Goal: Information Seeking & Learning: Learn about a topic

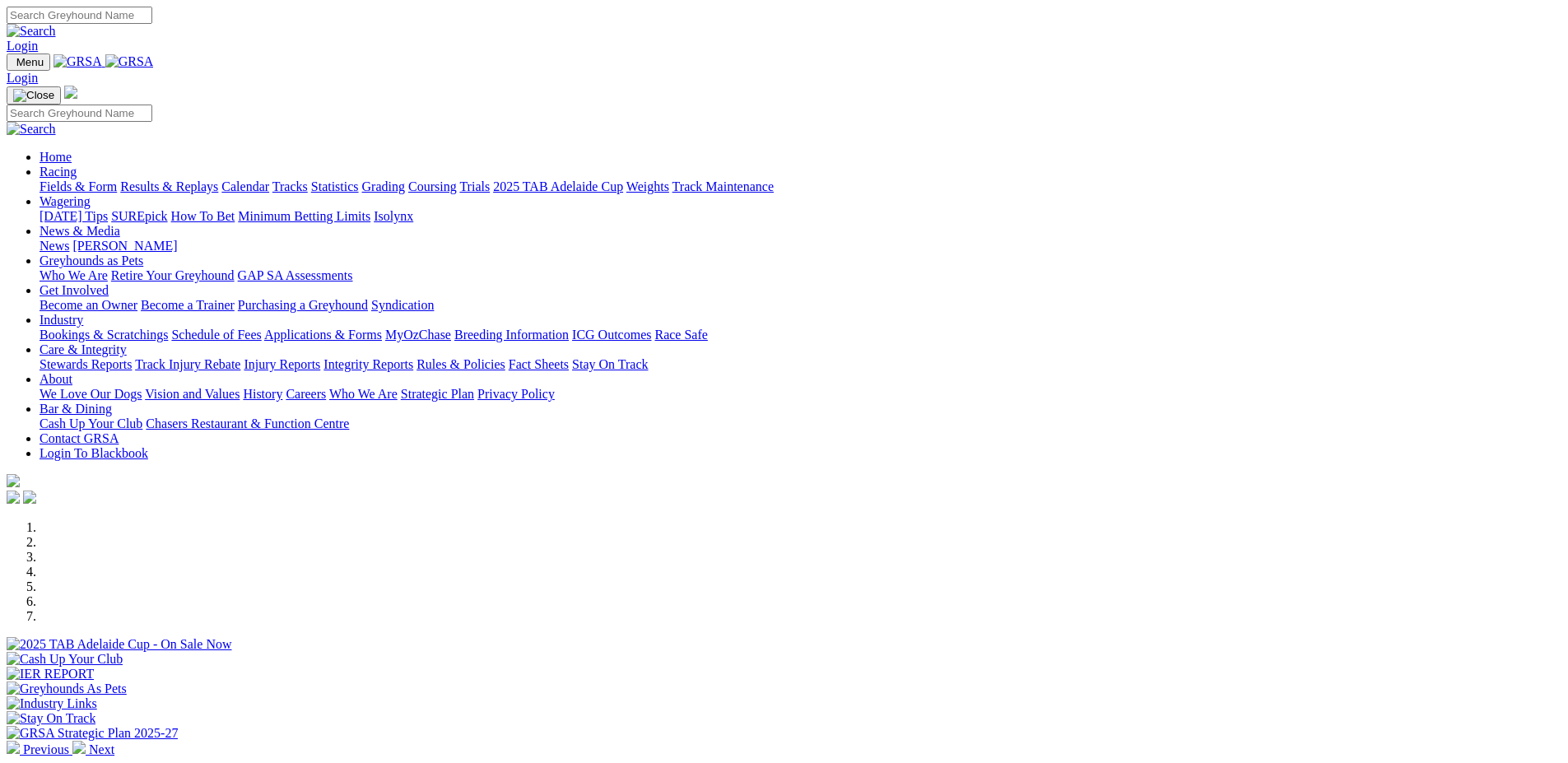
scroll to position [247, 0]
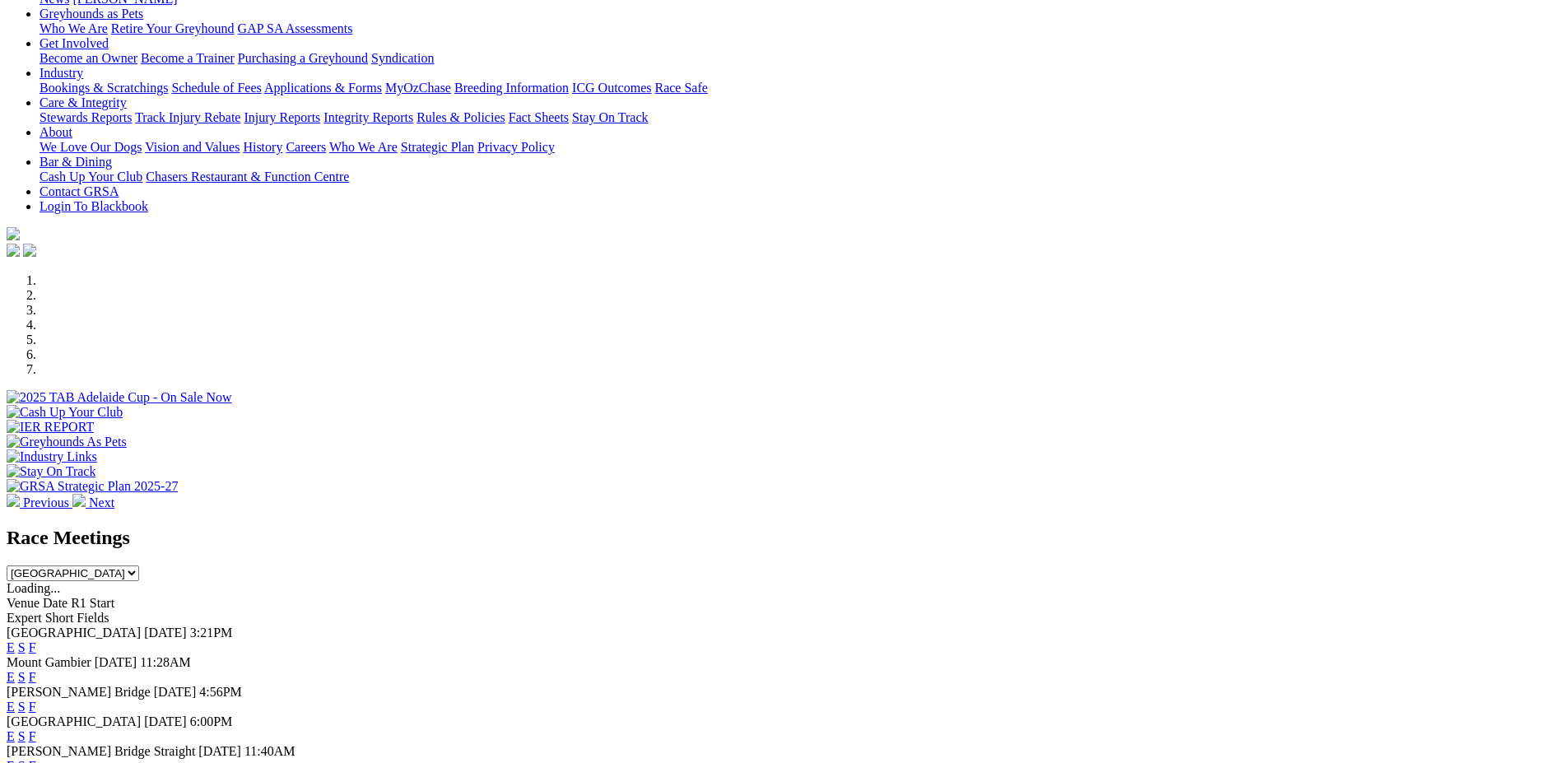
click at [37, 641] on link "F" at bounding box center [32, 648] width 7 height 14
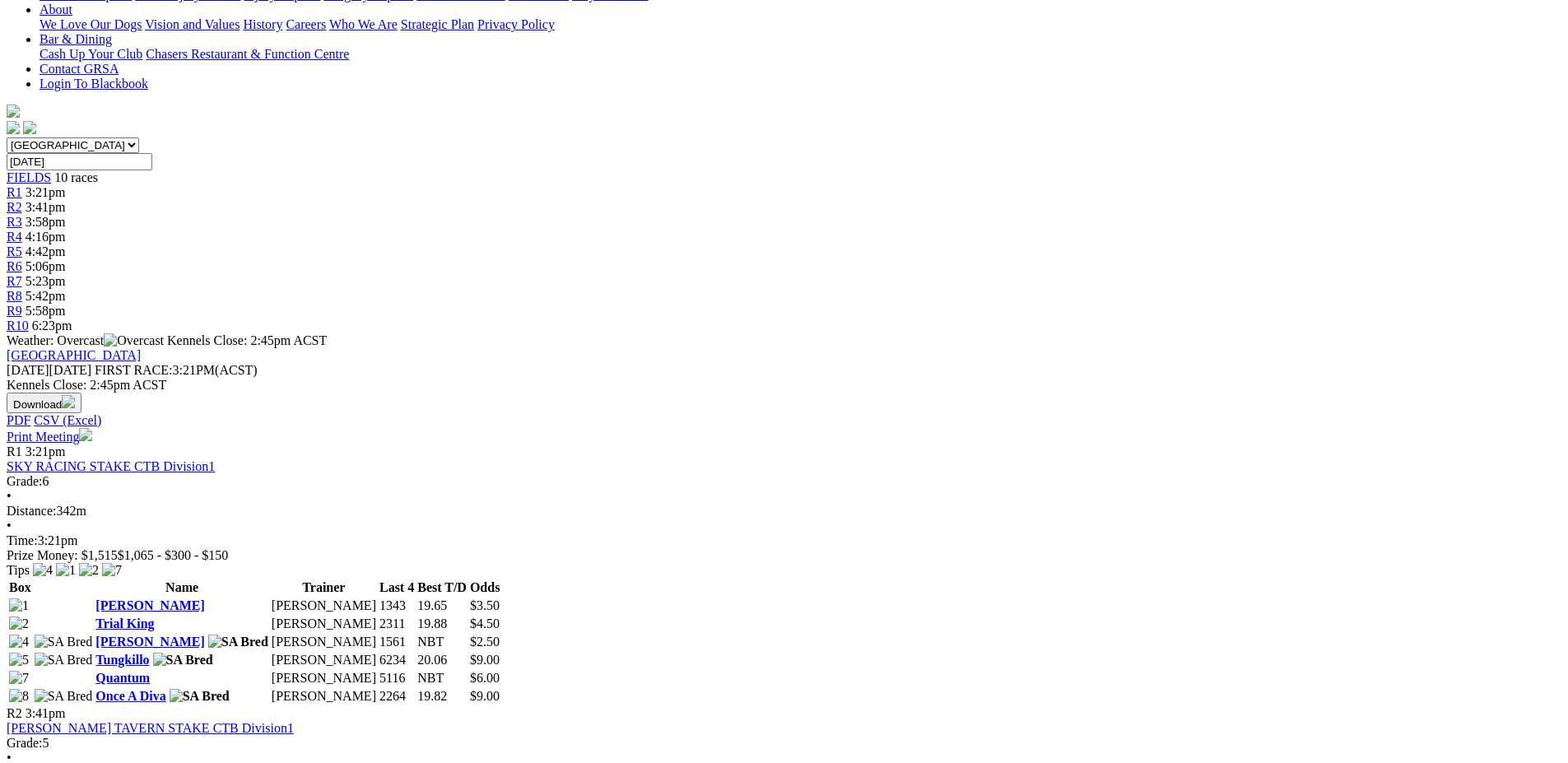
scroll to position [412, 0]
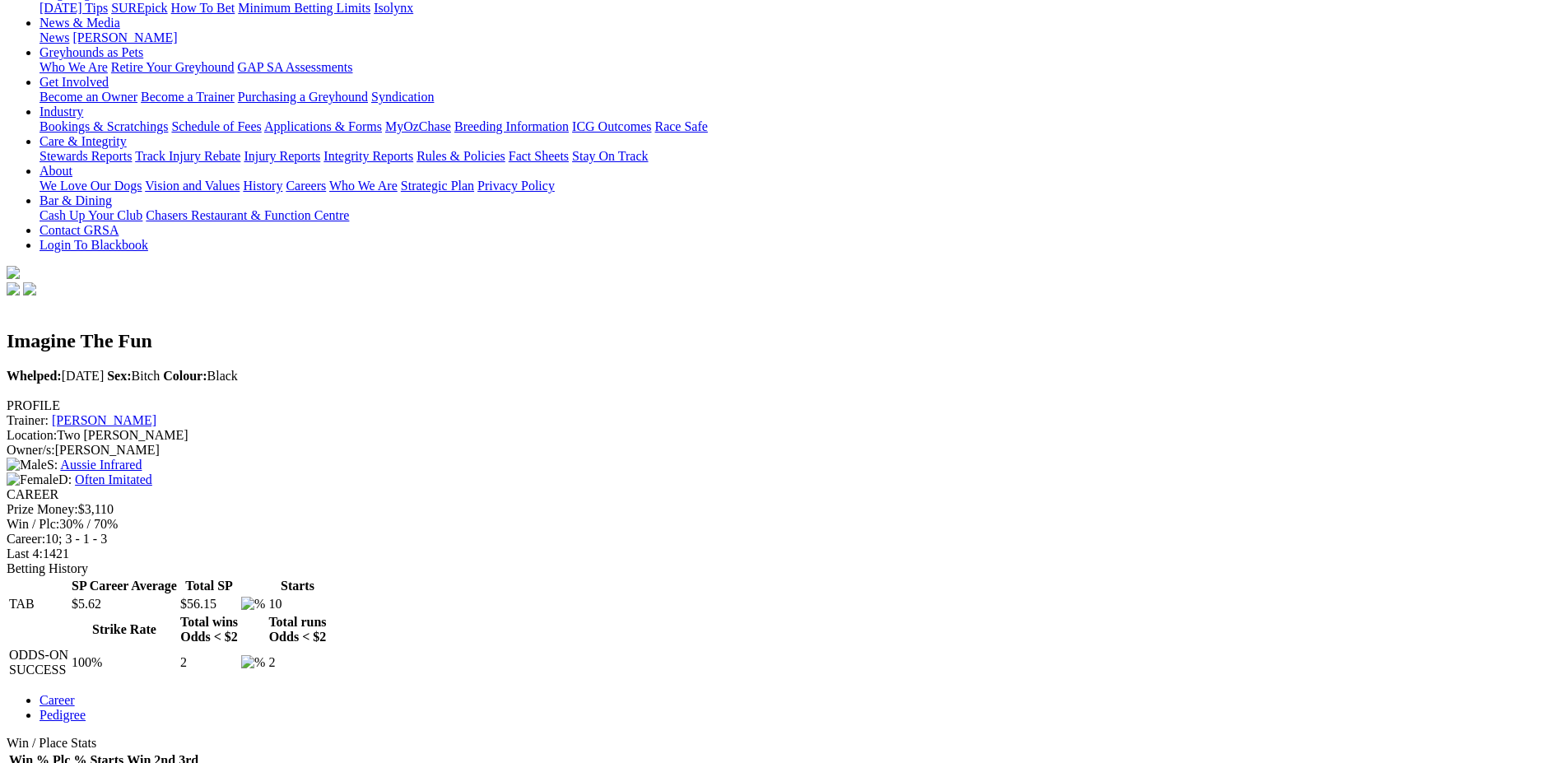
scroll to position [247, 0]
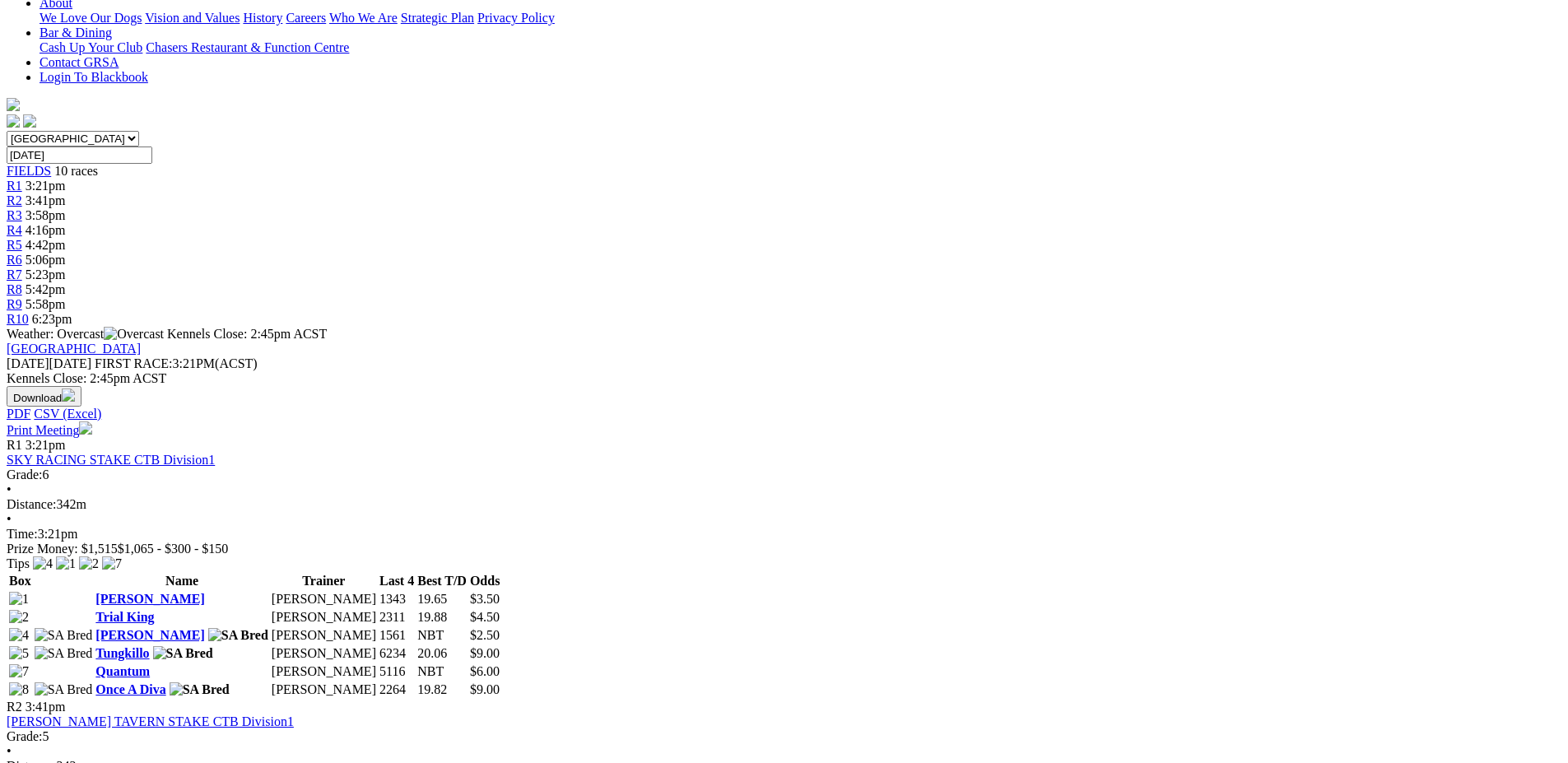
scroll to position [412, 0]
